Goal: Information Seeking & Learning: Learn about a topic

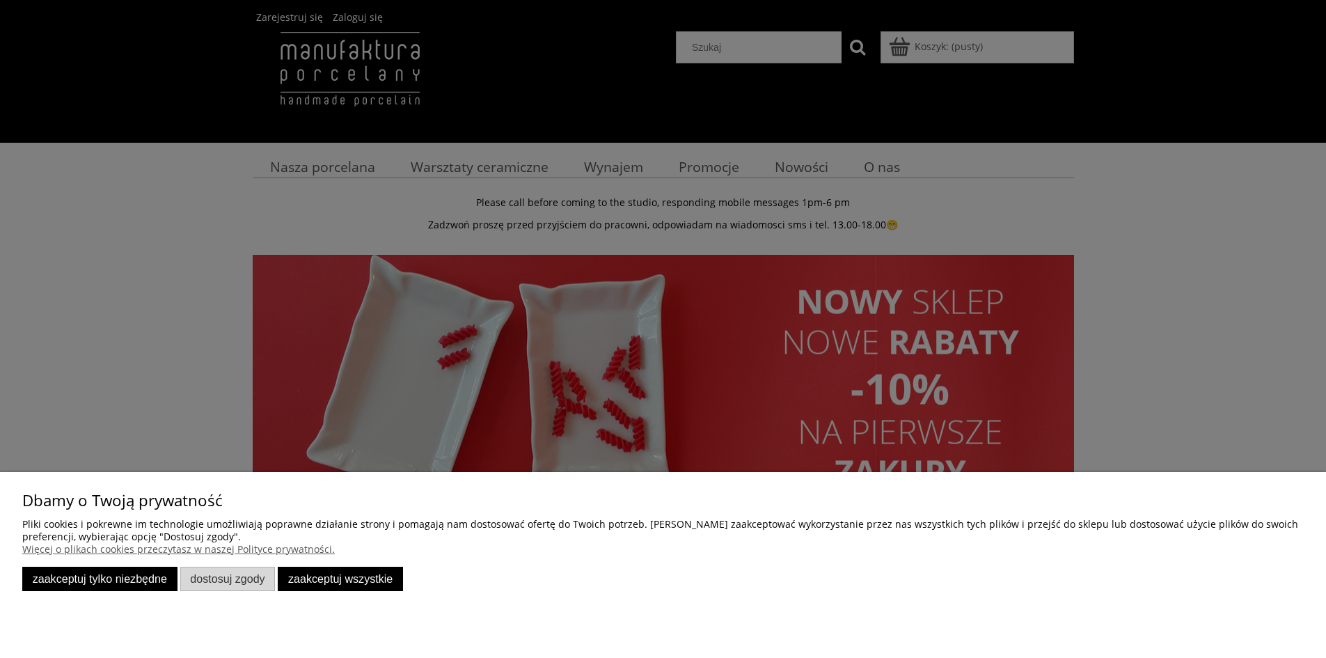
click at [130, 572] on button "Zaakceptuj tylko niezbędne" at bounding box center [99, 579] width 155 height 24
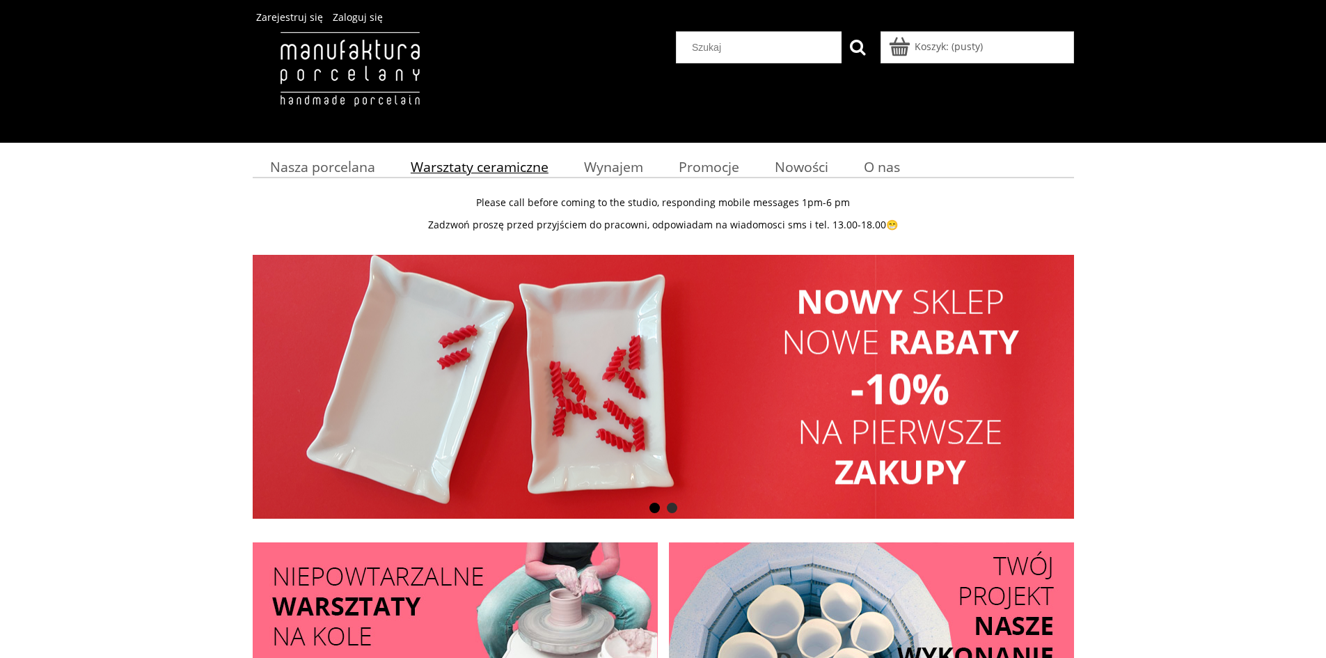
click at [449, 157] on span "Warsztaty ceramiczne" at bounding box center [480, 166] width 138 height 19
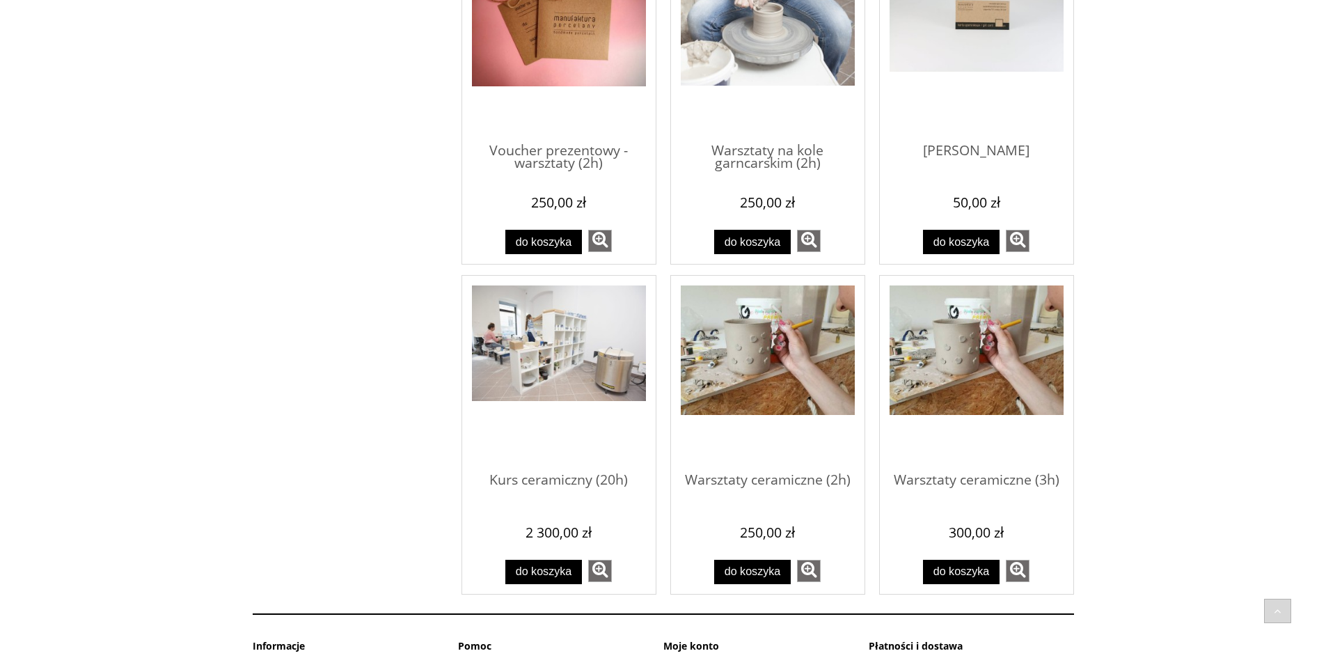
scroll to position [957, 0]
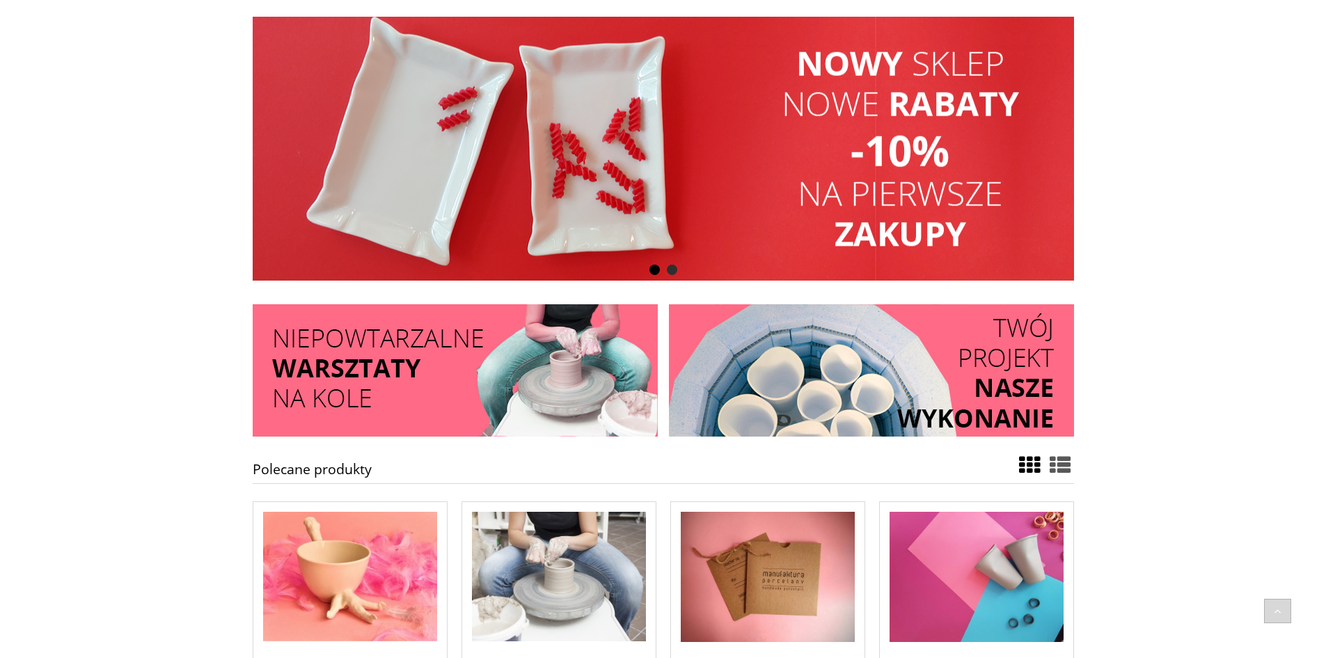
scroll to position [418, 0]
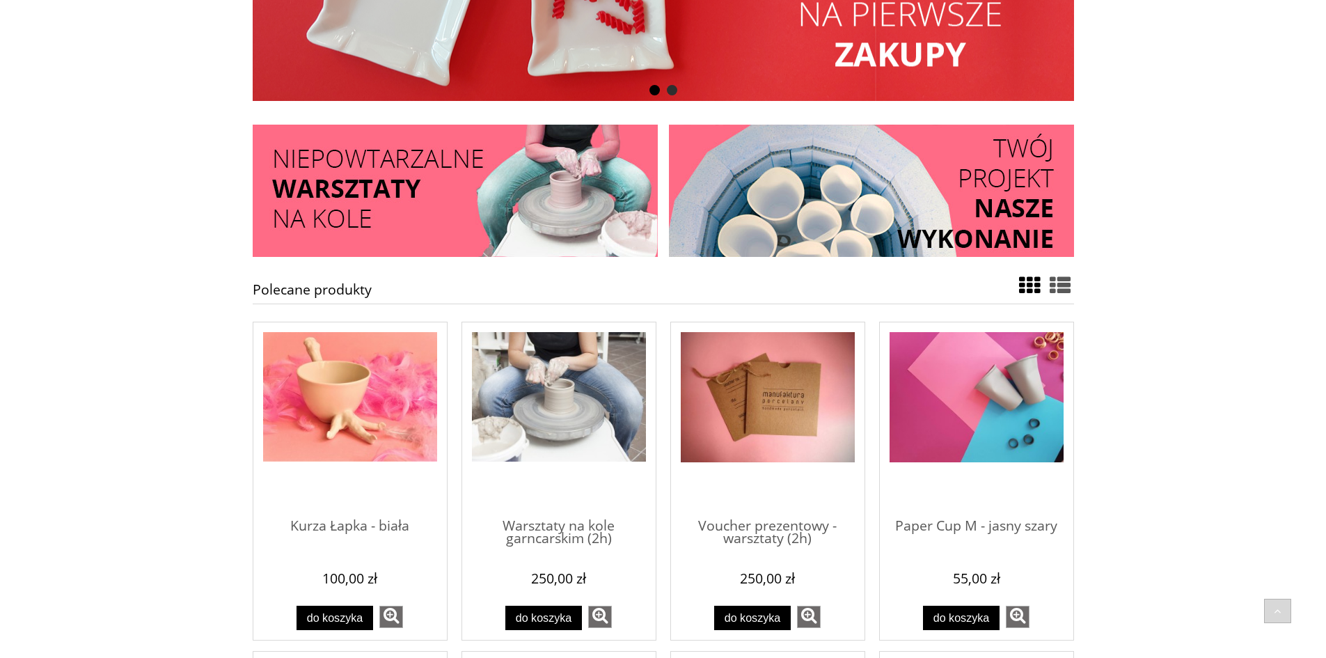
click at [903, 219] on img at bounding box center [871, 191] width 405 height 132
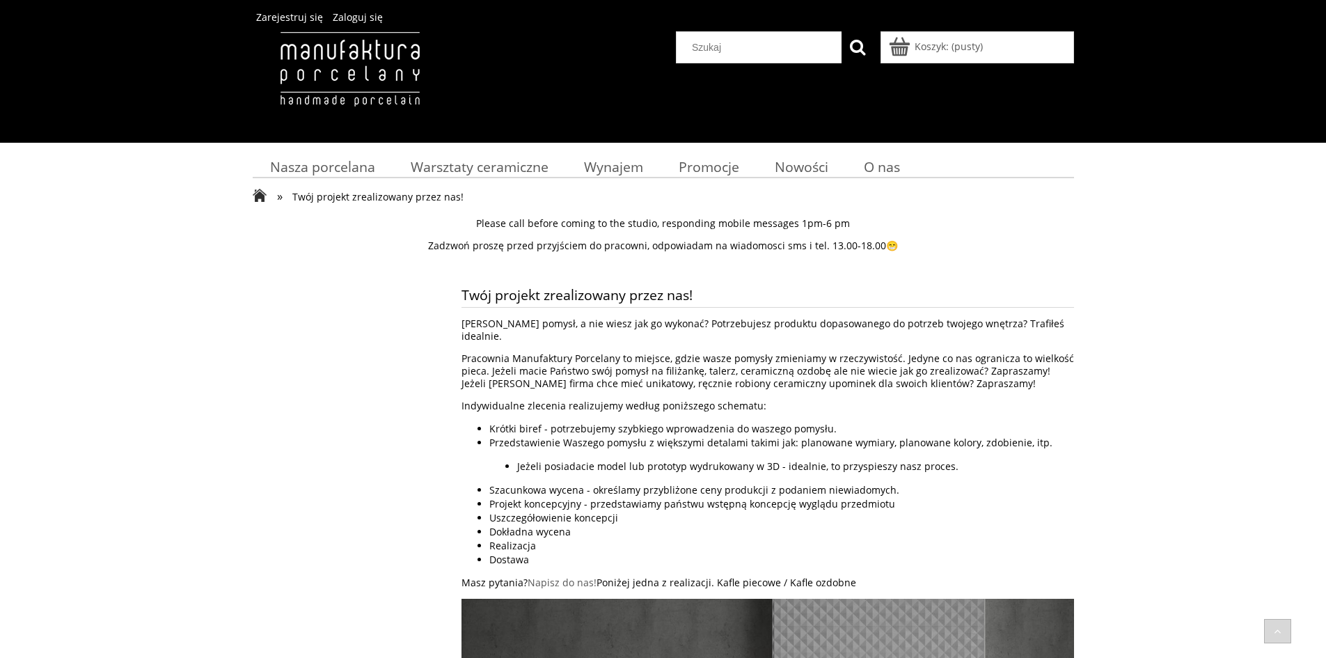
drag, startPoint x: 313, startPoint y: 281, endPoint x: 408, endPoint y: 112, distance: 193.6
click at [615, 171] on span "Wynajem" at bounding box center [613, 166] width 59 height 19
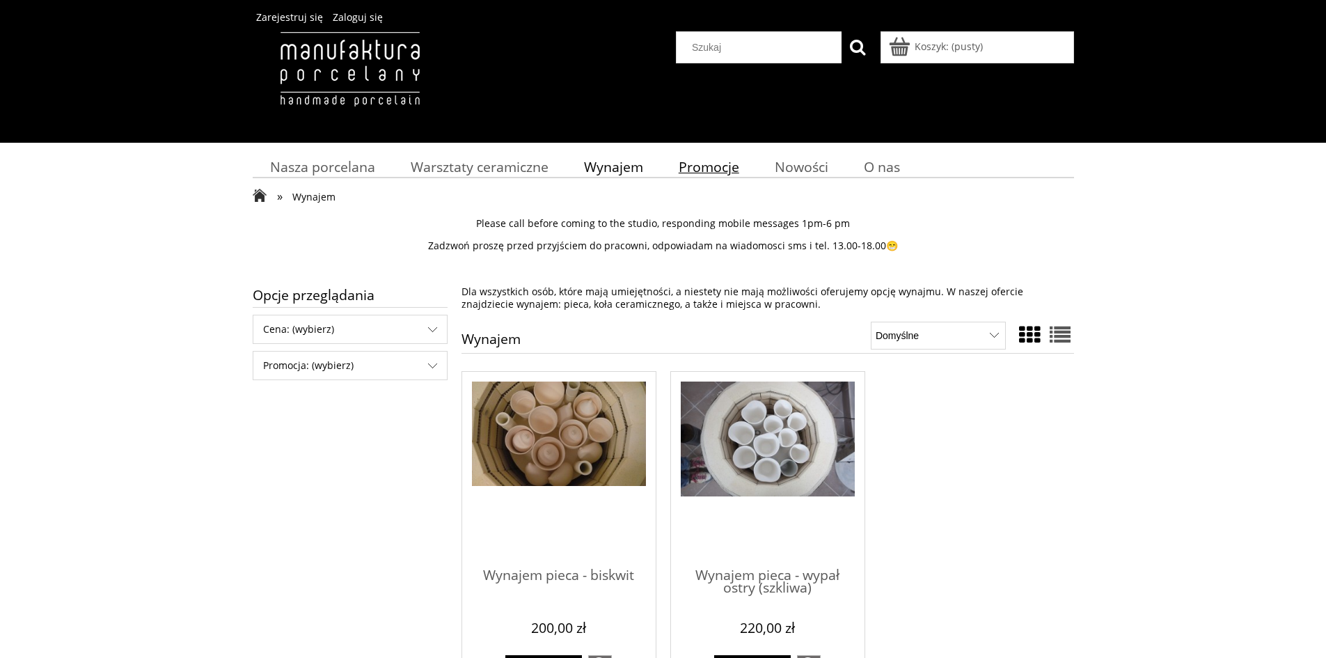
click at [737, 171] on span "Promocje" at bounding box center [709, 166] width 61 height 19
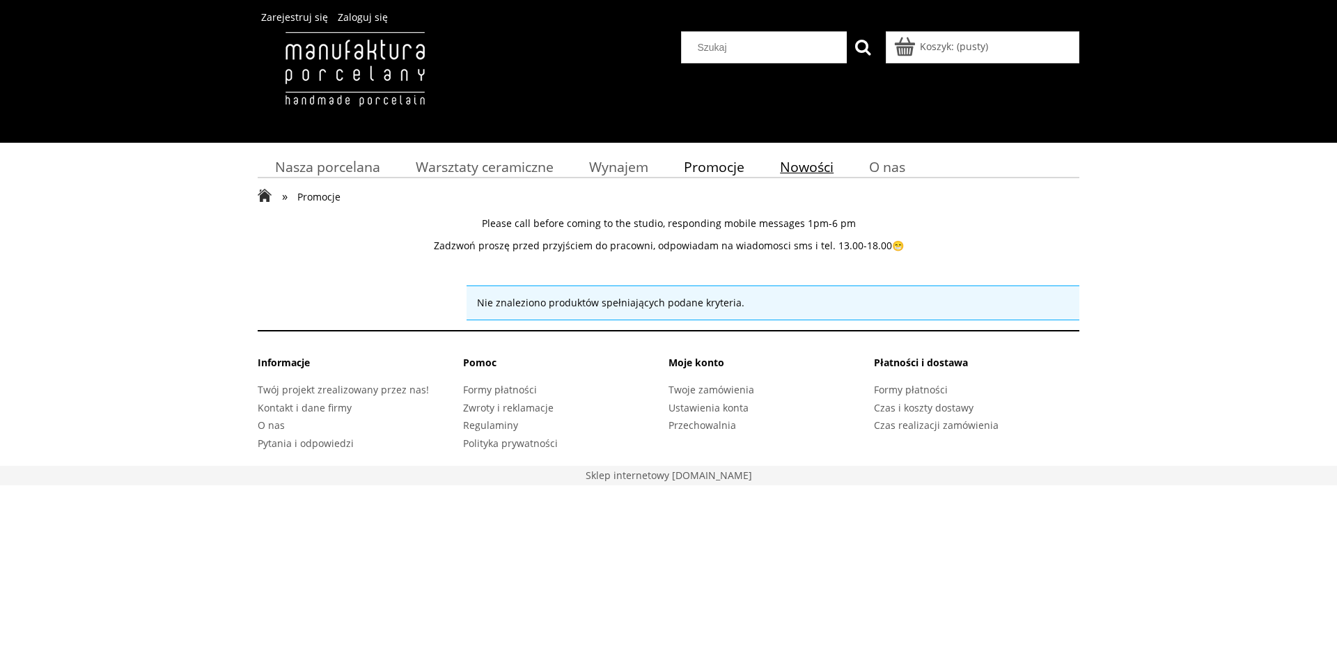
click at [817, 167] on span "Nowości" at bounding box center [807, 166] width 54 height 19
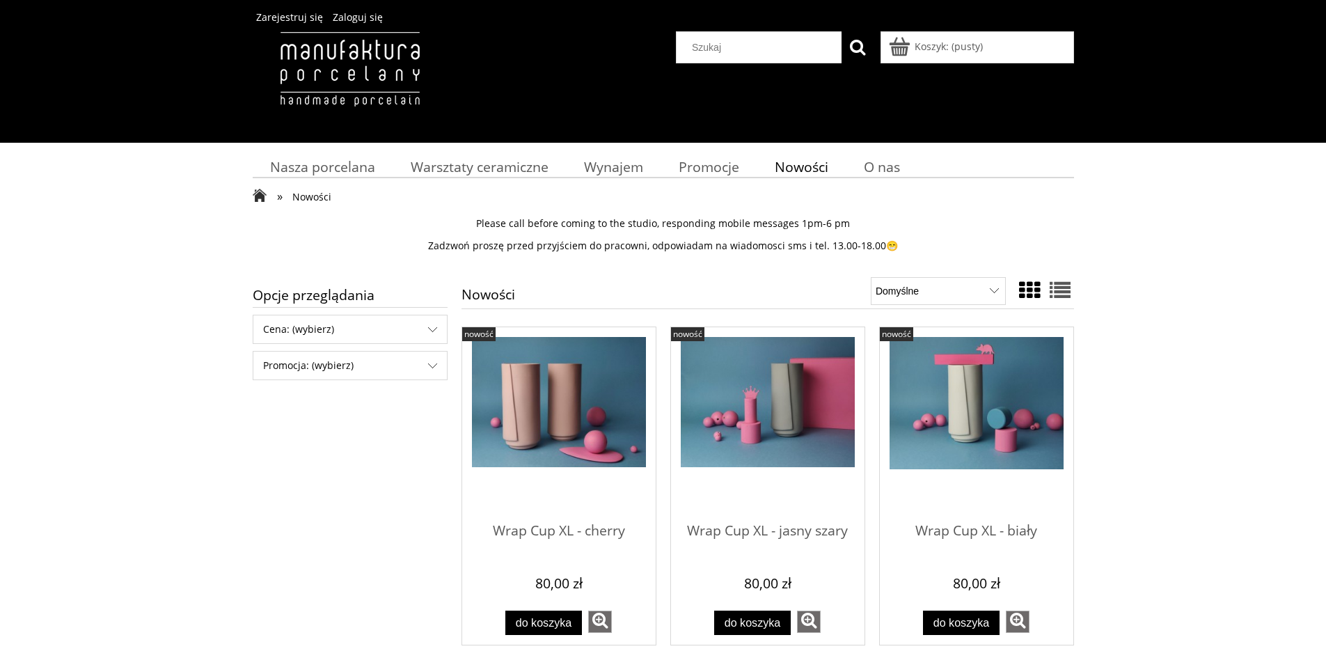
click at [559, 412] on img "Przejdź do produktu Wrap Cup XL - cherry" at bounding box center [559, 402] width 174 height 131
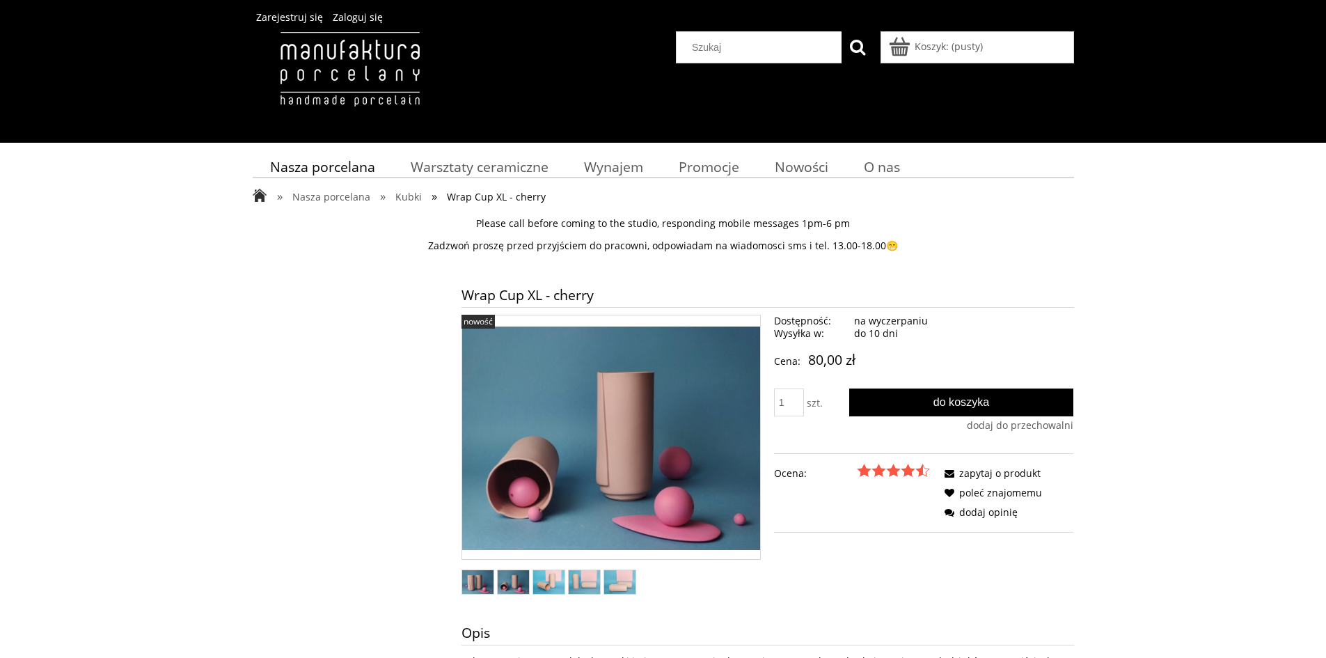
click at [517, 588] on img "Miniaturka 2 z 5. IMG_20210409_201601_1.jpg. Naciśnij Enter lub spację, aby otw…" at bounding box center [513, 582] width 31 height 24
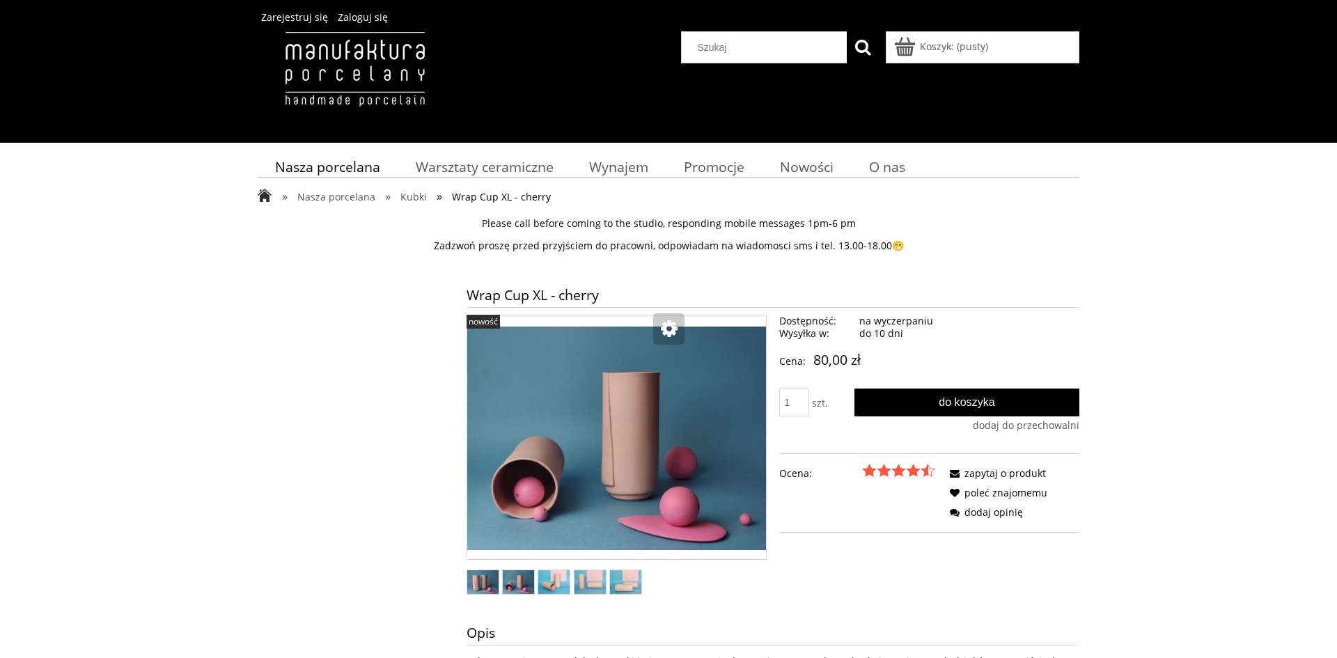
click at [551, 584] on div at bounding box center [668, 329] width 1337 height 658
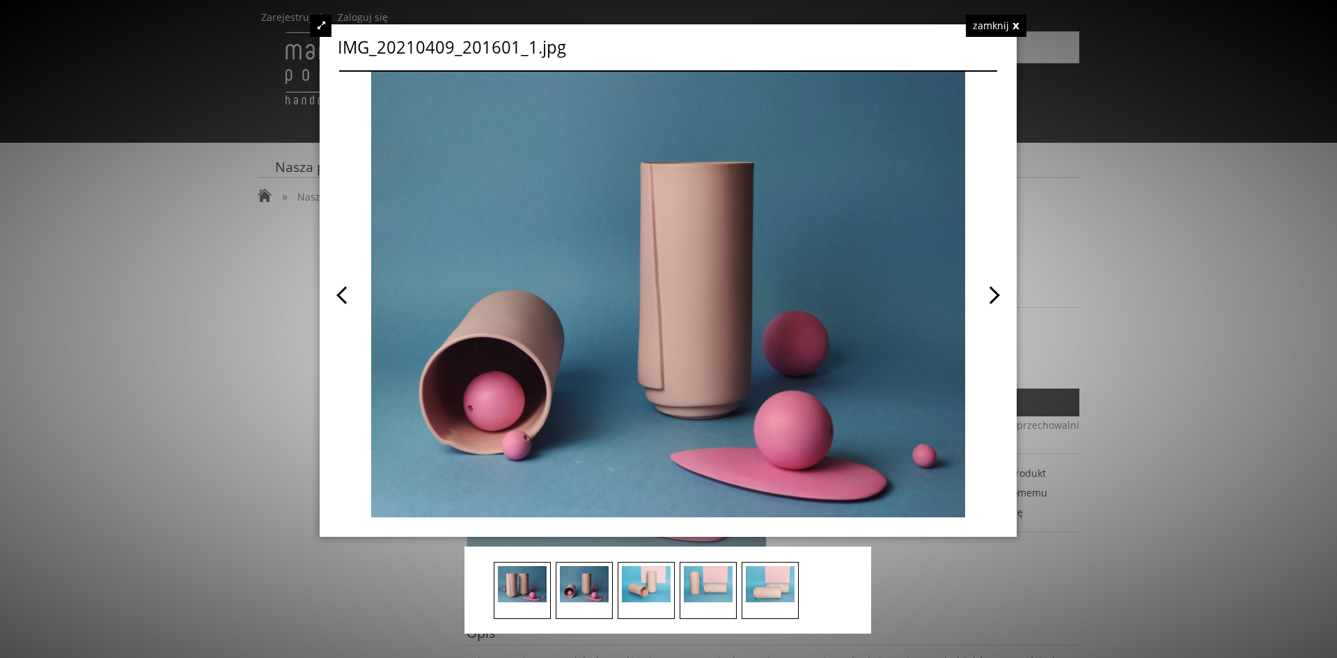
click at [1003, 34] on div "zamknij" at bounding box center [996, 26] width 61 height 22
